Goal: Information Seeking & Learning: Learn about a topic

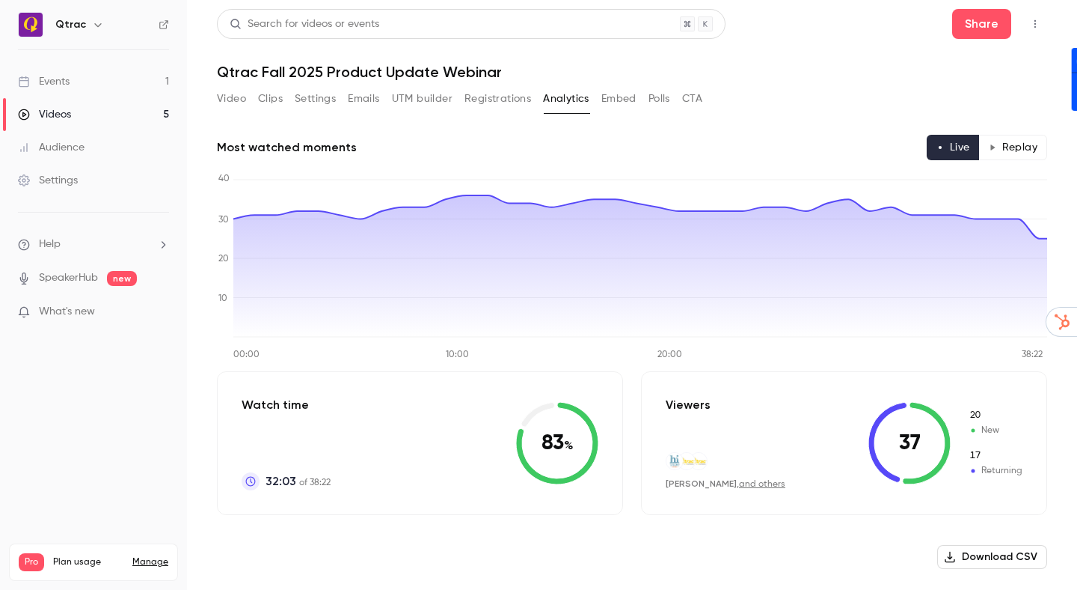
scroll to position [151, 0]
click at [61, 79] on div "Events" at bounding box center [44, 81] width 52 height 15
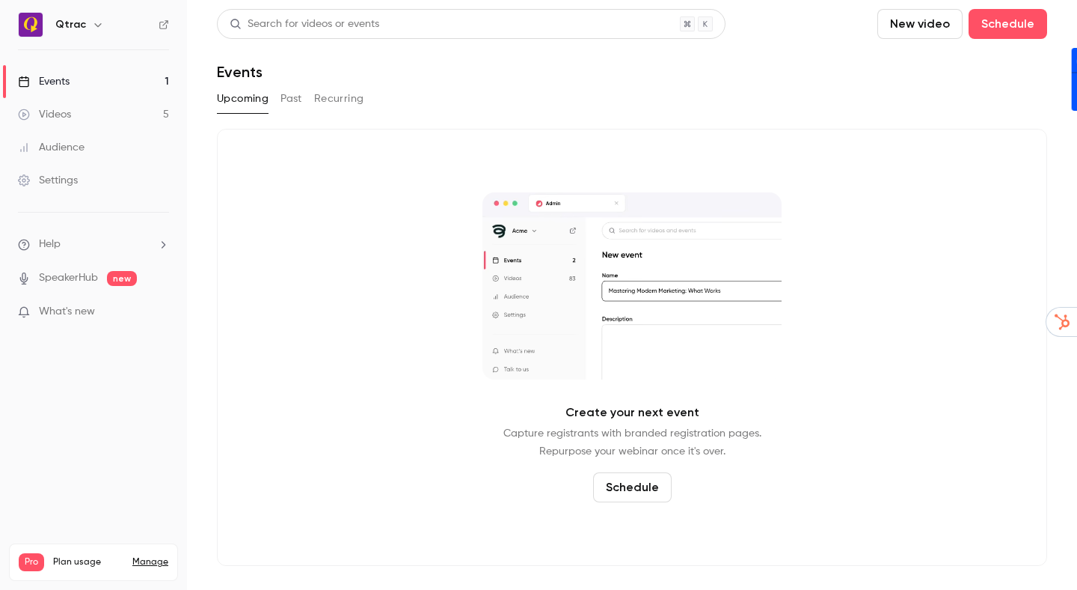
click at [290, 98] on button "Past" at bounding box center [292, 99] width 22 height 24
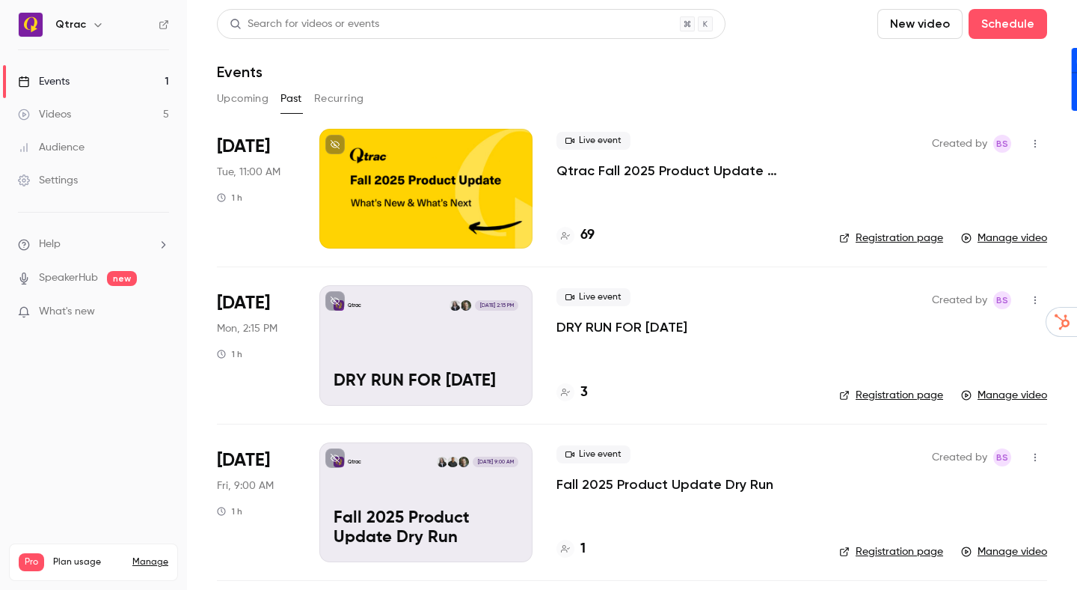
click at [628, 170] on p "Qtrac Fall 2025 Product Update Webinar" at bounding box center [686, 171] width 259 height 18
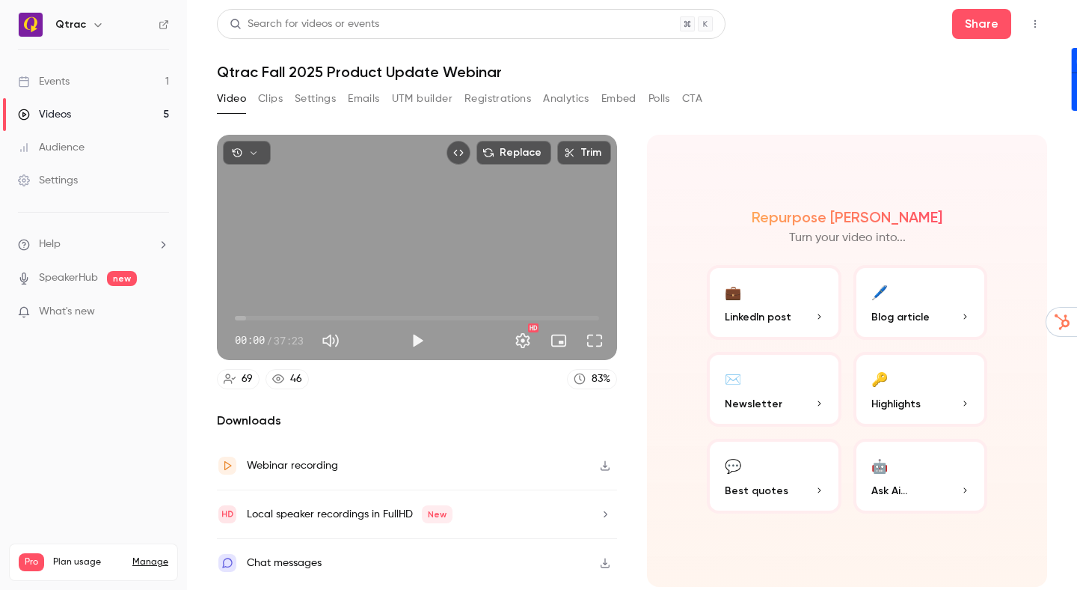
click at [478, 97] on button "Registrations" at bounding box center [498, 99] width 67 height 24
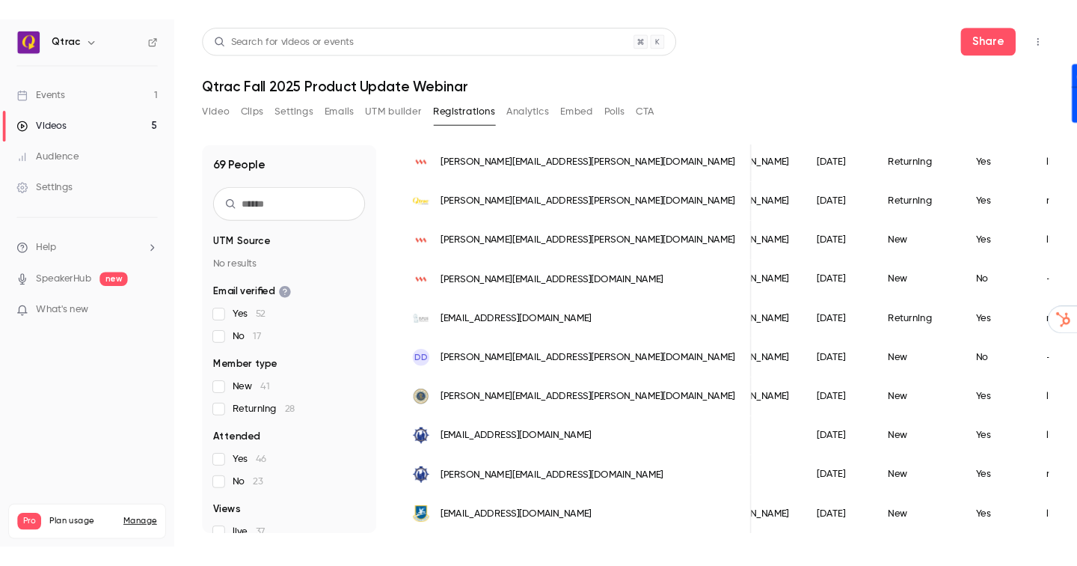
scroll to position [0, 131]
